Goal: Transaction & Acquisition: Purchase product/service

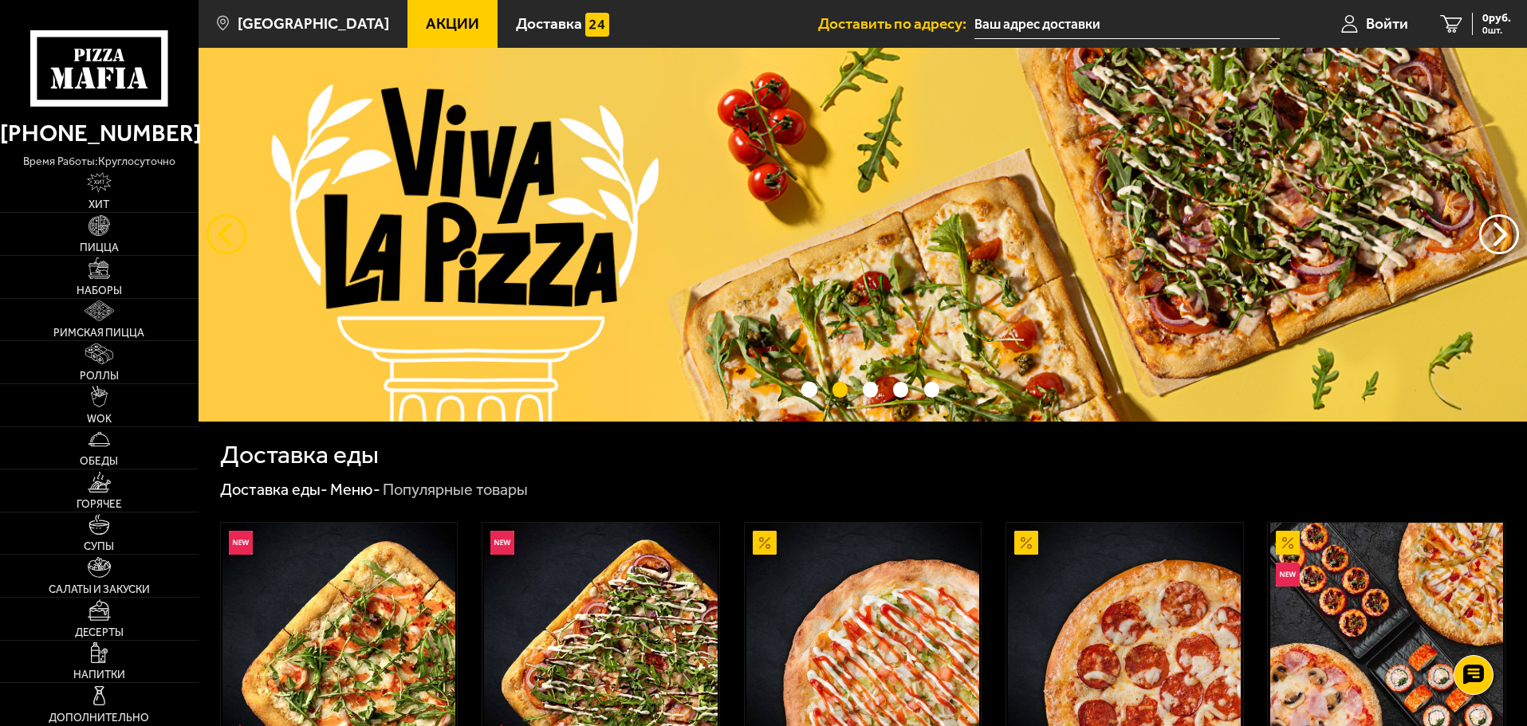
click at [222, 246] on button "следующий" at bounding box center [227, 234] width 40 height 40
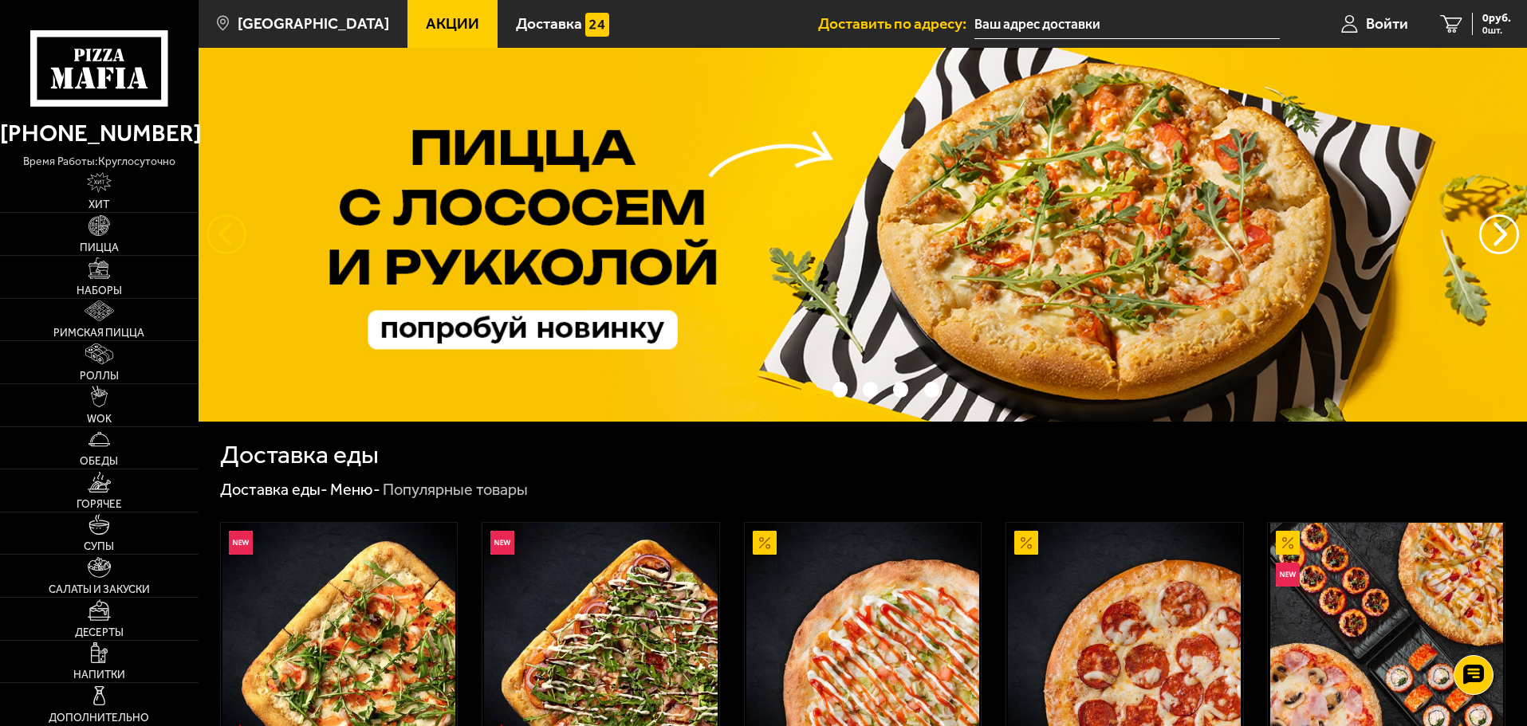
click at [222, 246] on button "следующий" at bounding box center [227, 234] width 40 height 40
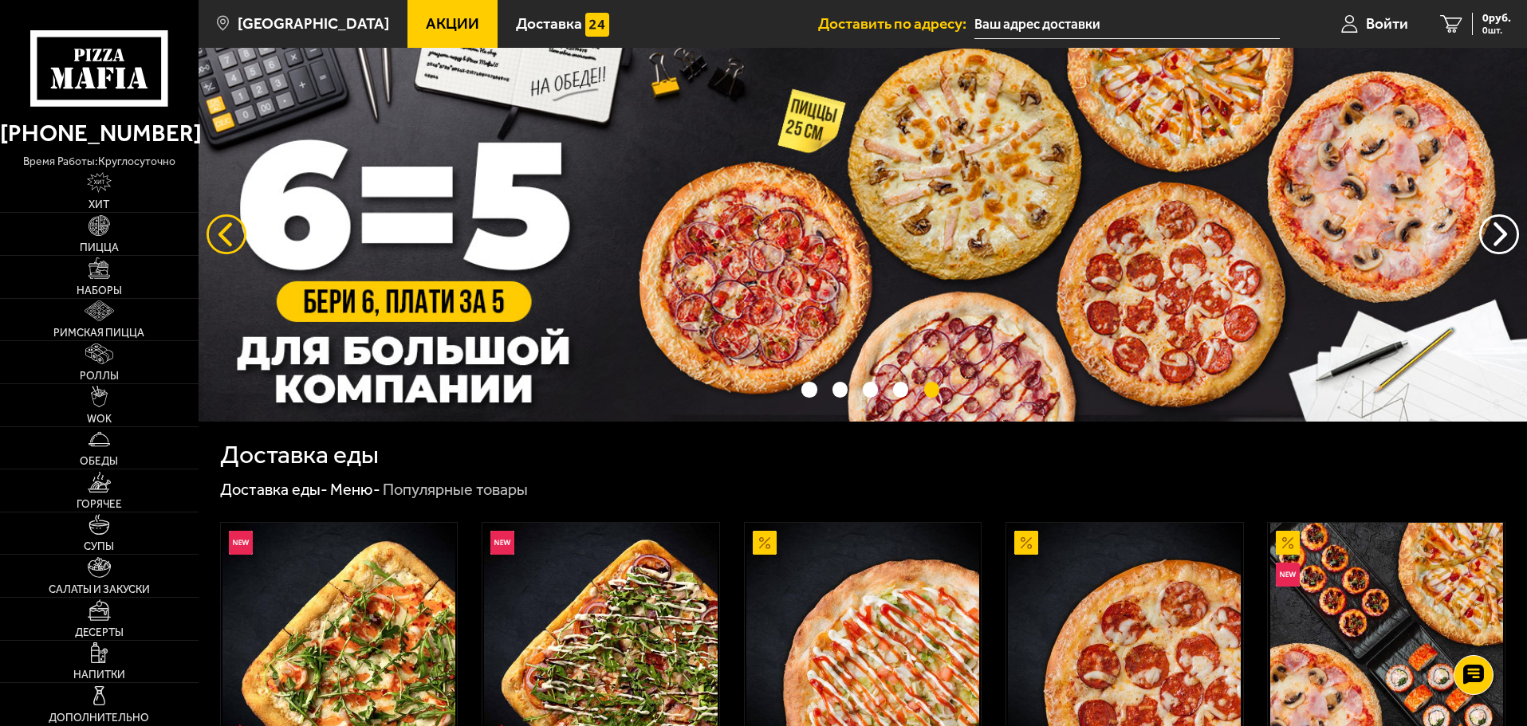
click at [222, 246] on button "следующий" at bounding box center [227, 234] width 40 height 40
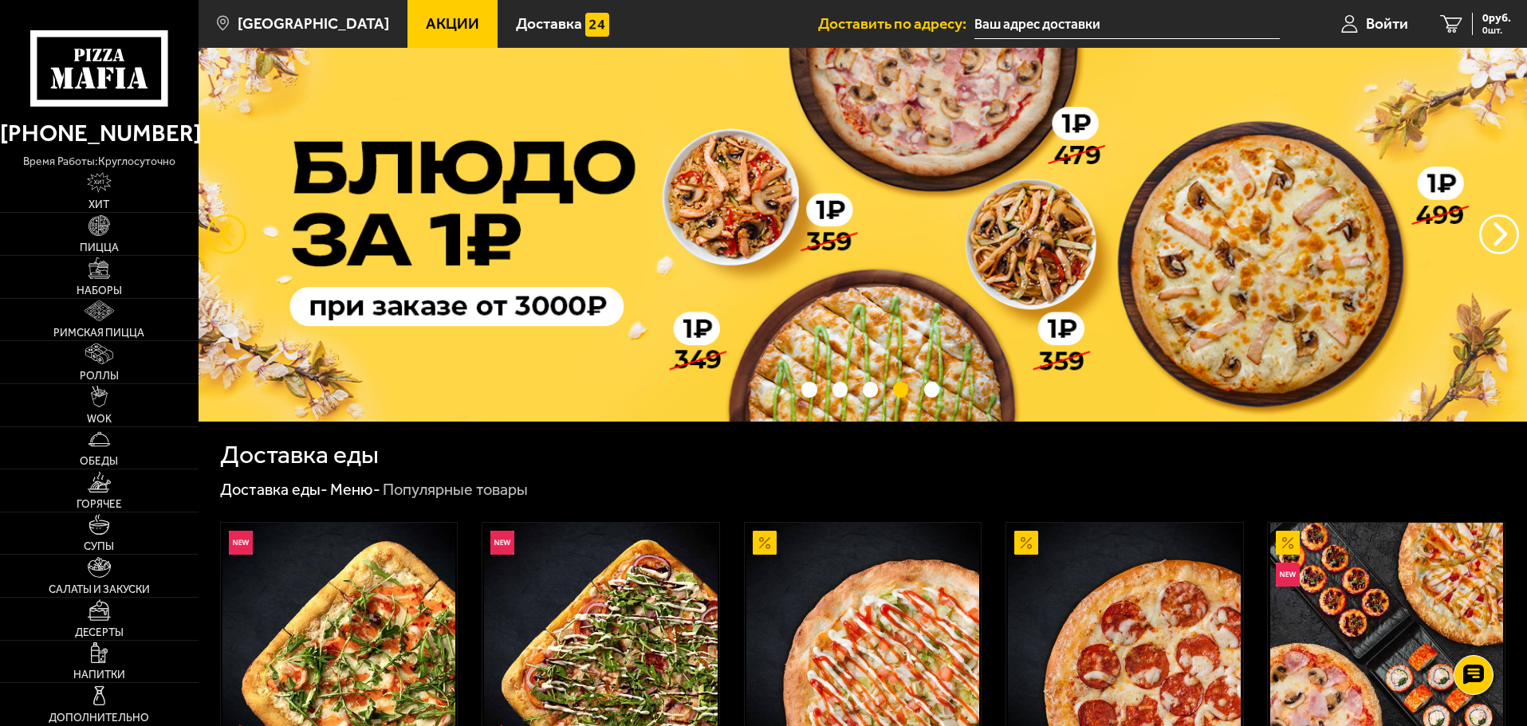
click at [222, 246] on button "следующий" at bounding box center [227, 234] width 40 height 40
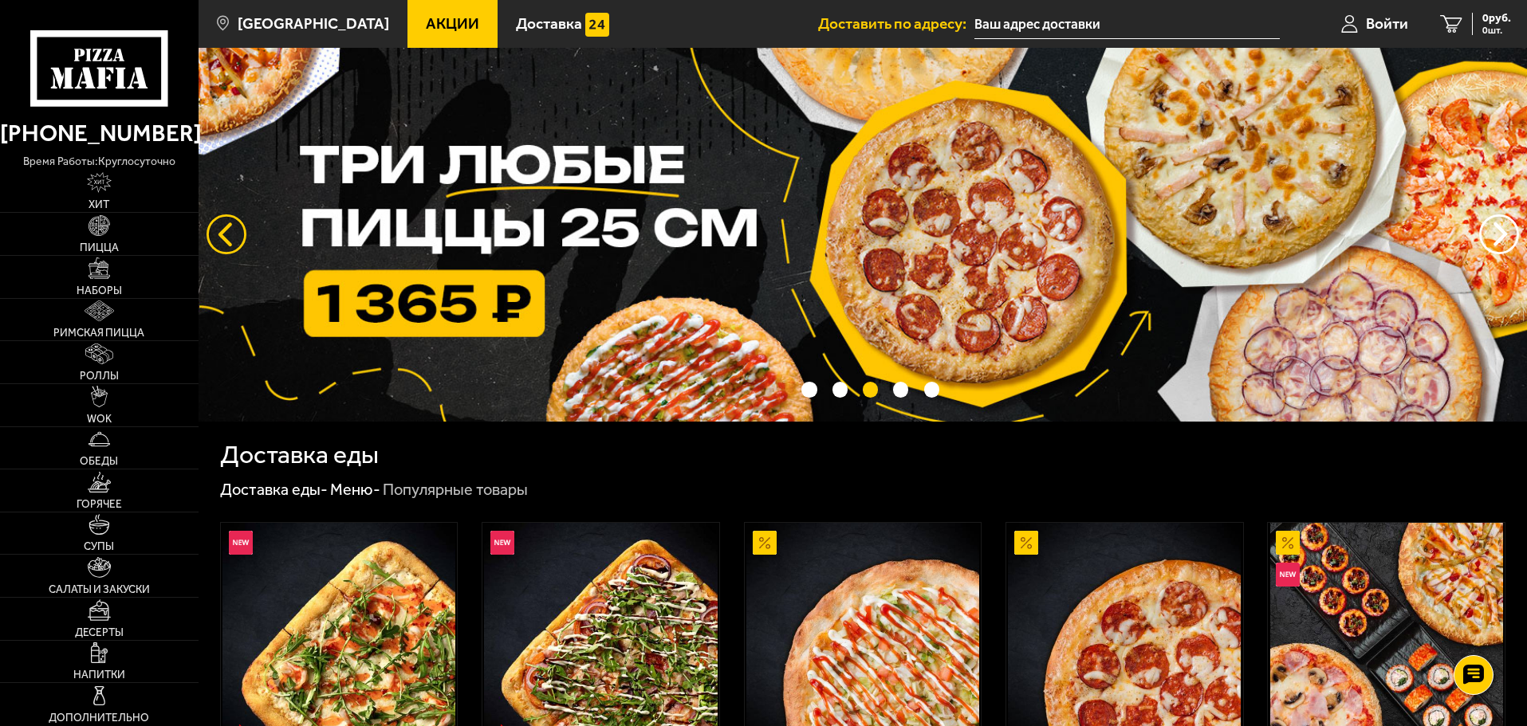
click at [222, 246] on button "следующий" at bounding box center [227, 234] width 40 height 40
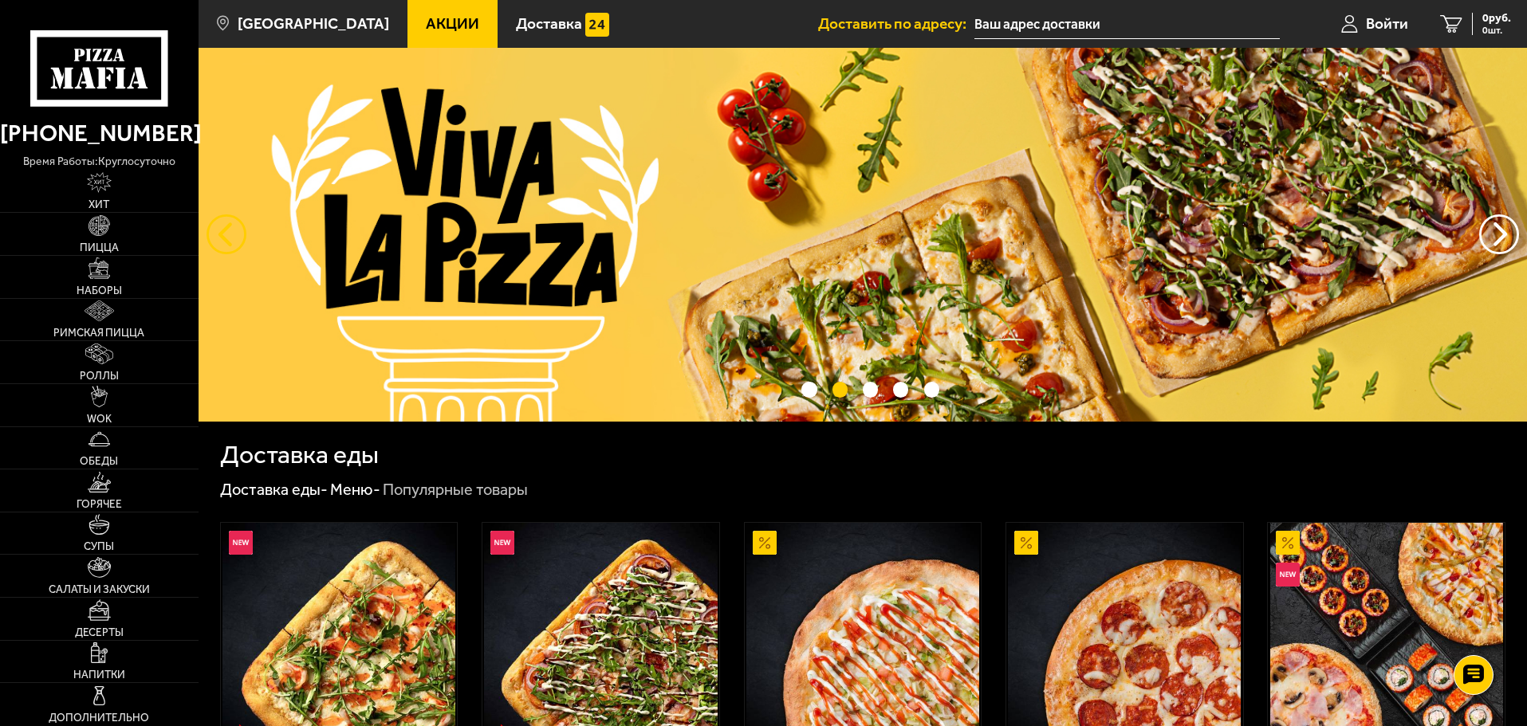
click at [222, 246] on button "следующий" at bounding box center [227, 234] width 40 height 40
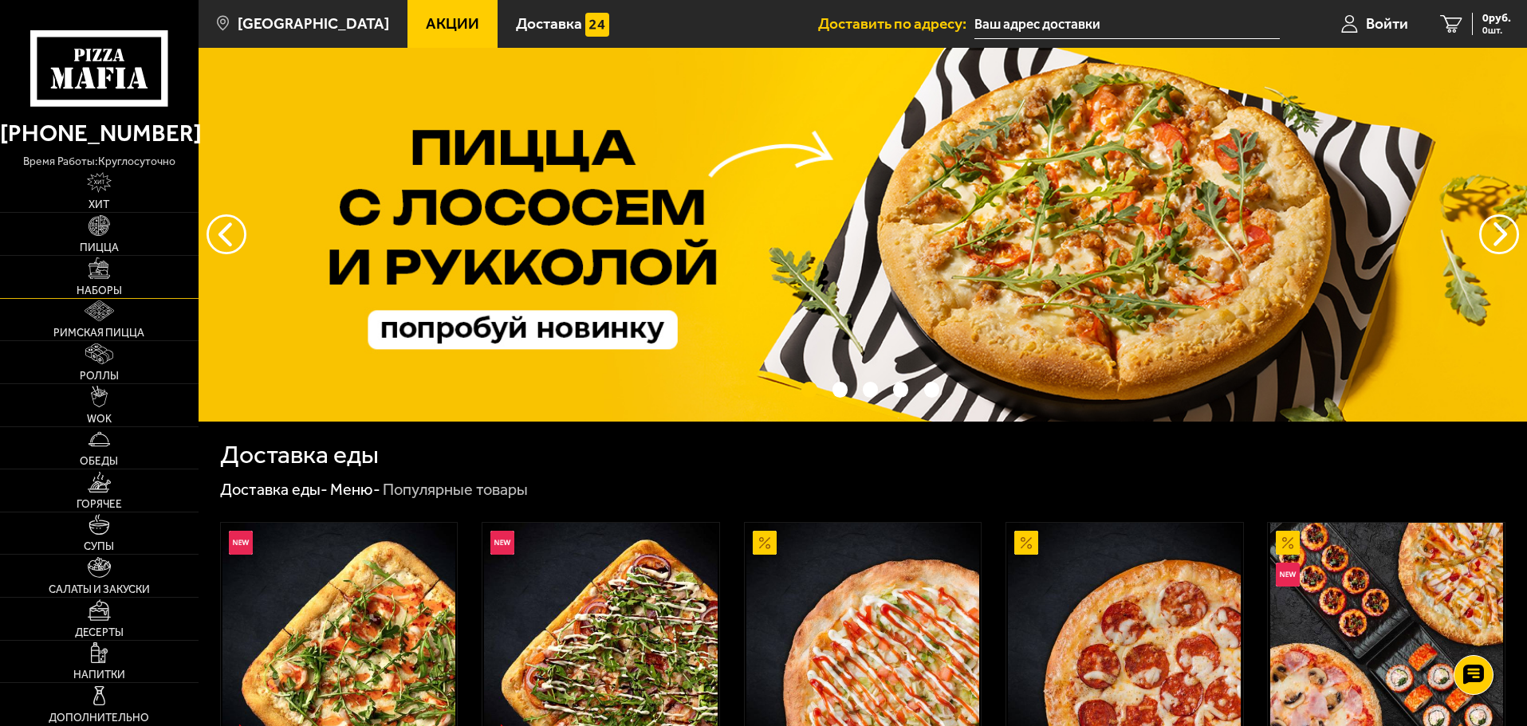
click at [86, 271] on link "Наборы" at bounding box center [99, 277] width 199 height 42
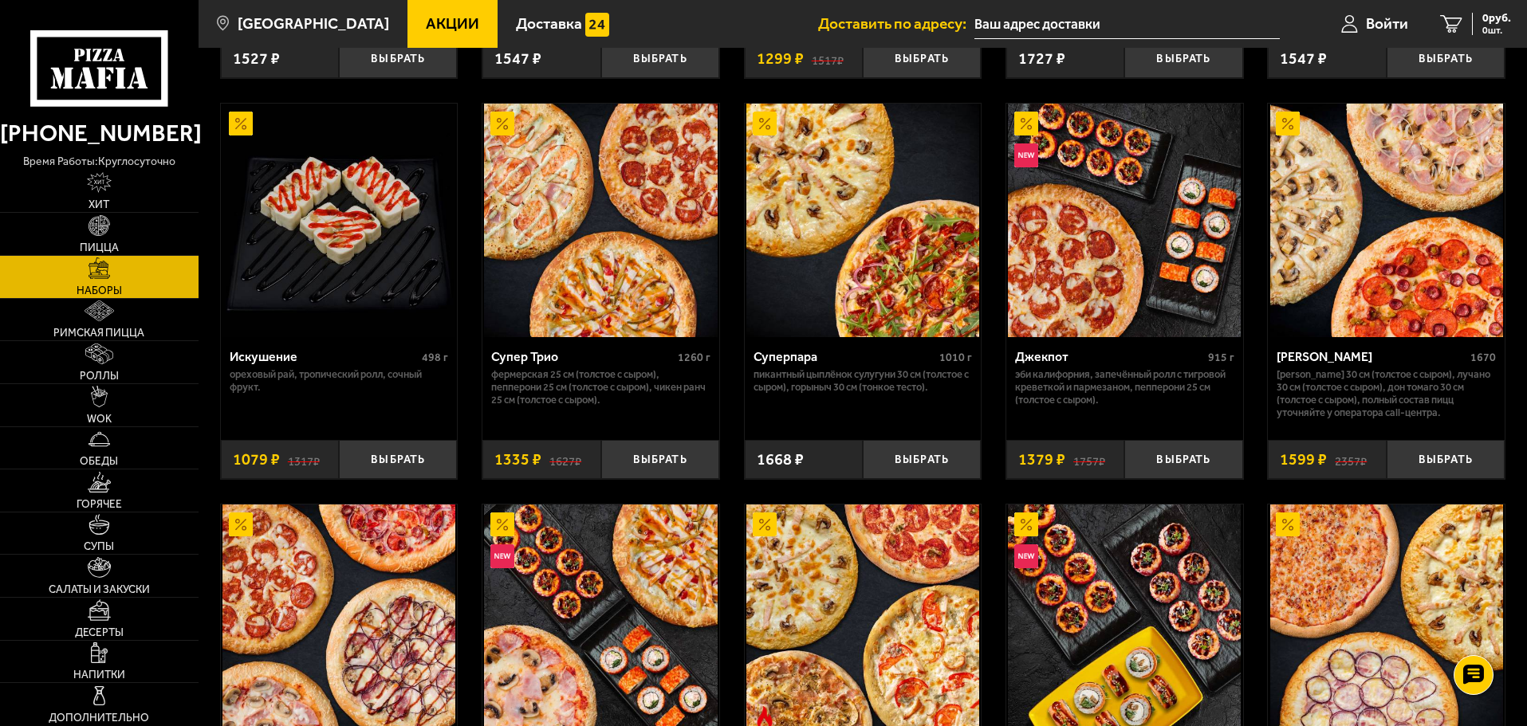
scroll to position [797, 0]
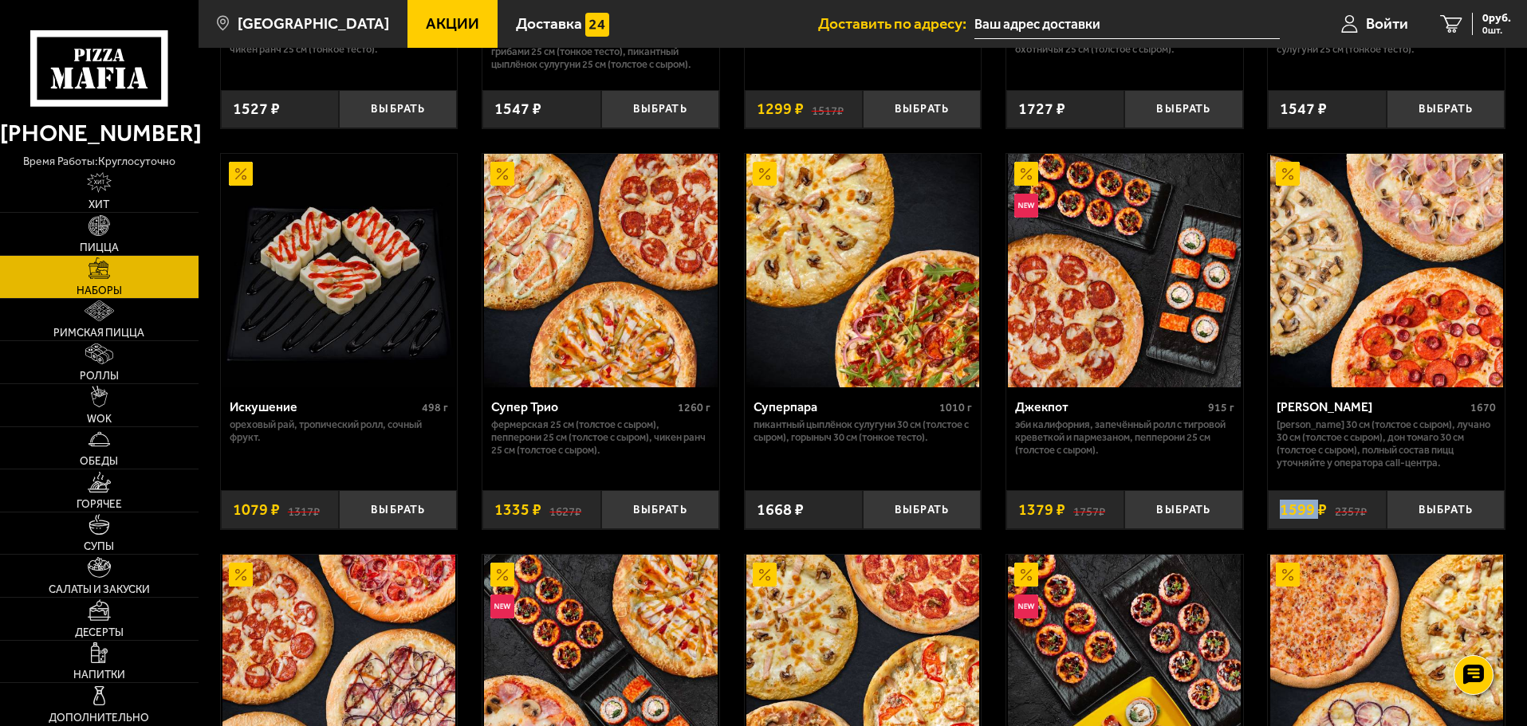
drag, startPoint x: 1282, startPoint y: 515, endPoint x: 1320, endPoint y: 514, distance: 38.3
click at [1320, 514] on span "1599 ₽" at bounding box center [1303, 510] width 47 height 16
click at [1308, 462] on p "[PERSON_NAME] 30 см (толстое с сыром), Лучано 30 см (толстое с сыром), Дон Тома…" at bounding box center [1386, 444] width 219 height 51
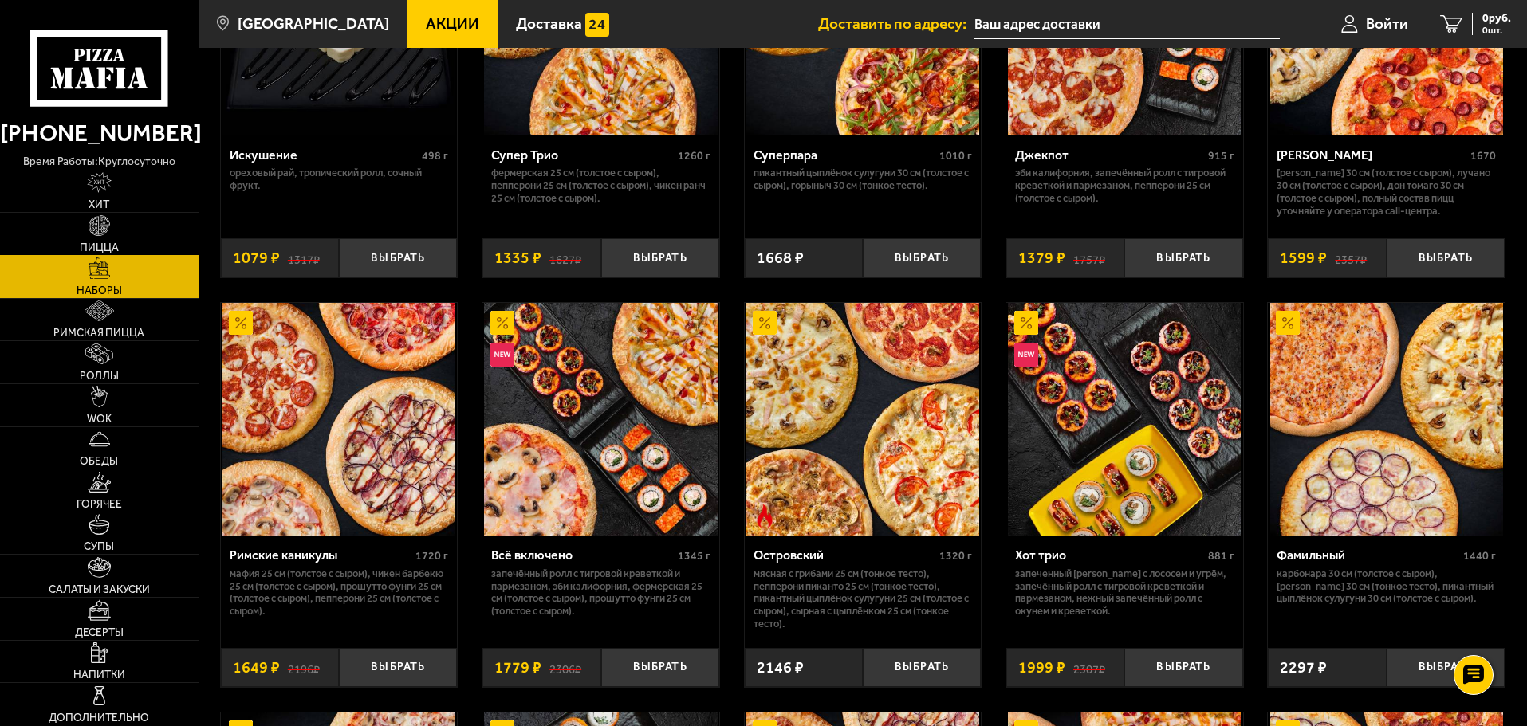
scroll to position [1116, 0]
